Goal: Information Seeking & Learning: Learn about a topic

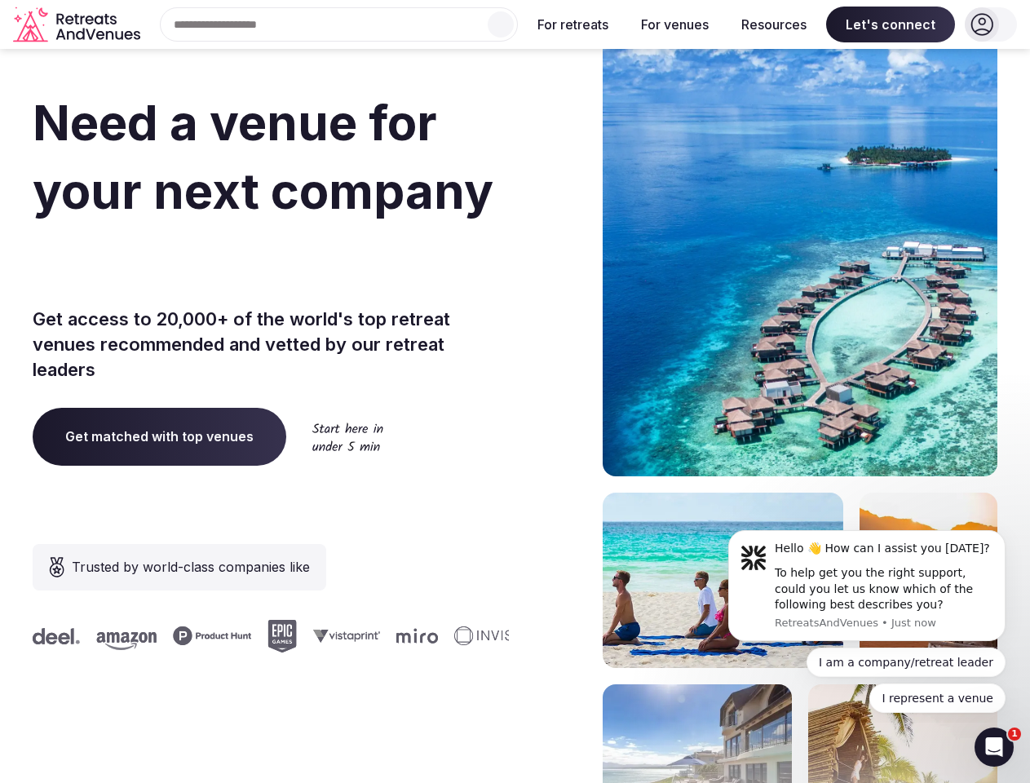
click at [514, 391] on div "Need a venue for your next company incentive trip? Get access to 20,000+ of the…" at bounding box center [515, 488] width 964 height 982
click at [339, 24] on div "Search Popular Destinations [GEOGRAPHIC_DATA], [GEOGRAPHIC_DATA] [GEOGRAPHIC_DA…" at bounding box center [332, 24] width 371 height 34
click at [501, 24] on input "text" at bounding box center [339, 24] width 358 height 34
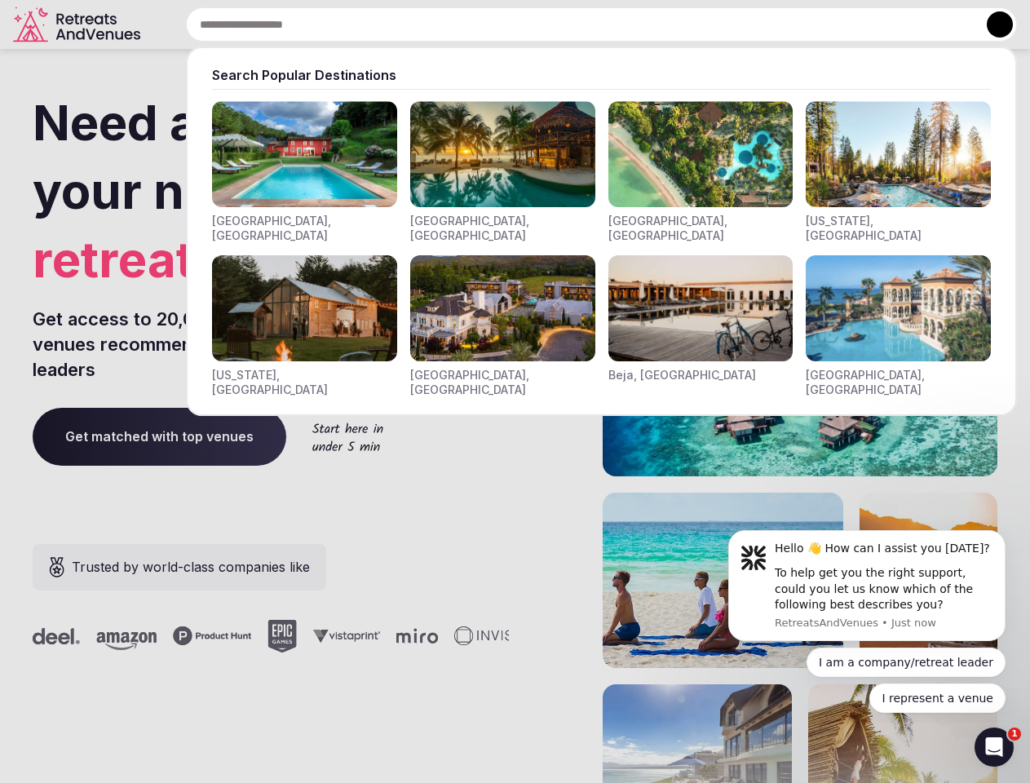
click at [573, 24] on input "text" at bounding box center [601, 24] width 831 height 34
click at [674, 24] on input "text" at bounding box center [601, 24] width 831 height 34
click at [774, 24] on input "text" at bounding box center [601, 24] width 831 height 34
click at [890, 24] on input "text" at bounding box center [601, 24] width 831 height 34
click at [991, 24] on button at bounding box center [999, 24] width 26 height 26
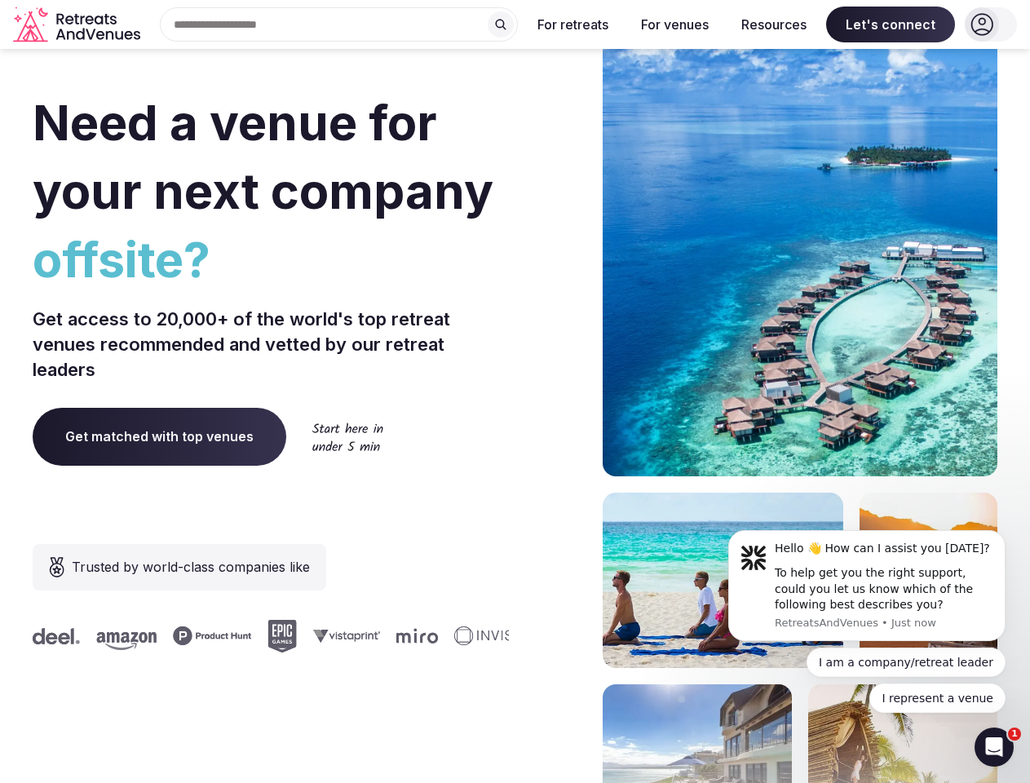
click at [867, 585] on div "To help get you the right support, could you let us know which of the following…" at bounding box center [884, 589] width 218 height 48
